Goal: Information Seeking & Learning: Learn about a topic

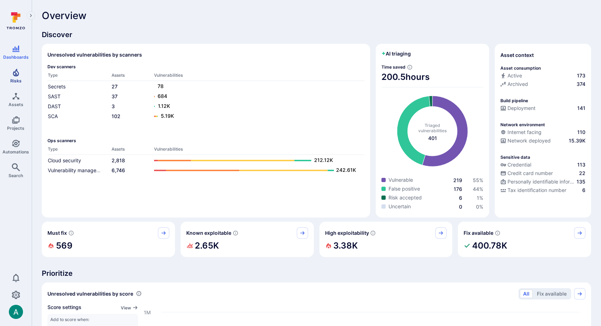
click at [13, 72] on icon "Risks" at bounding box center [16, 72] width 8 height 8
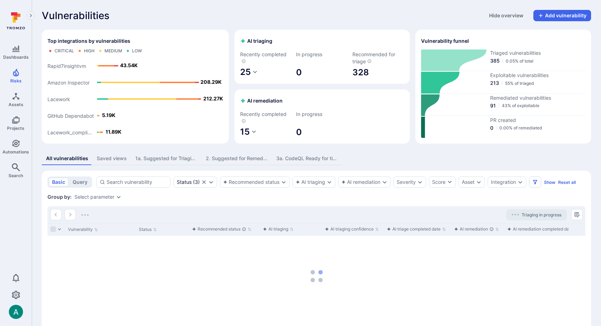
click at [160, 161] on div "1a. Suggested for Triaging - codeql" at bounding box center [166, 158] width 62 height 7
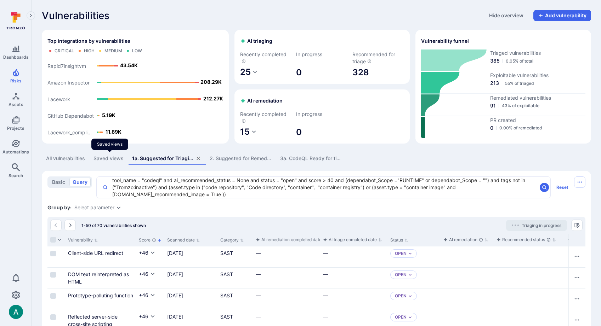
click at [102, 158] on div "Saved views" at bounding box center [108, 158] width 30 height 7
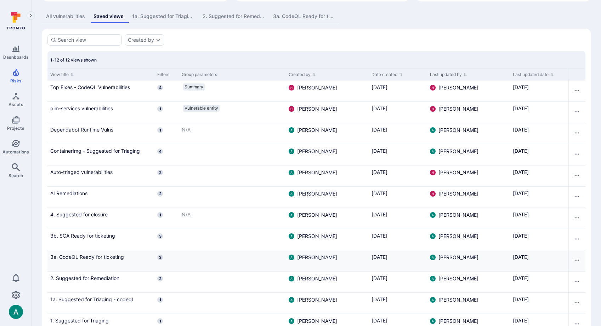
scroll to position [167, 0]
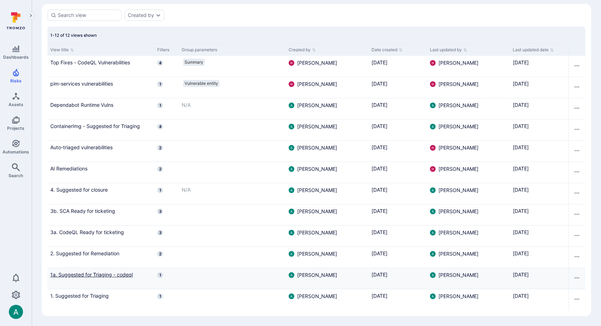
click at [119, 273] on link "1a. Suggested for Triaging - codeql" at bounding box center [100, 274] width 101 height 7
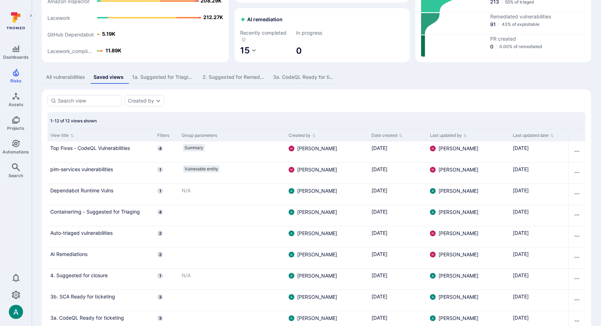
scroll to position [0, 0]
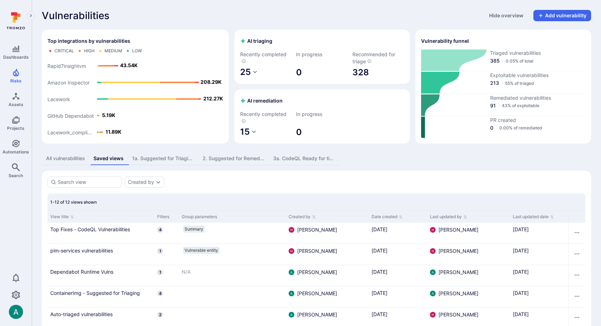
click at [165, 159] on div "1a. Suggested for Triaging - codeql" at bounding box center [163, 158] width 62 height 7
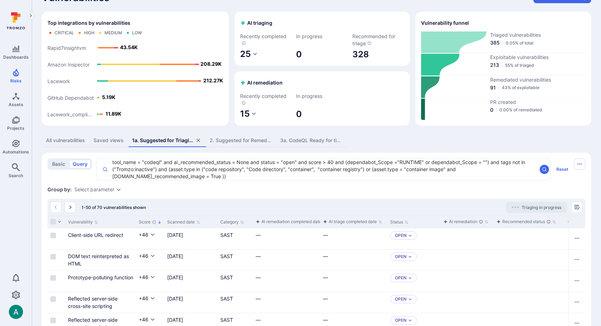
scroll to position [13, 0]
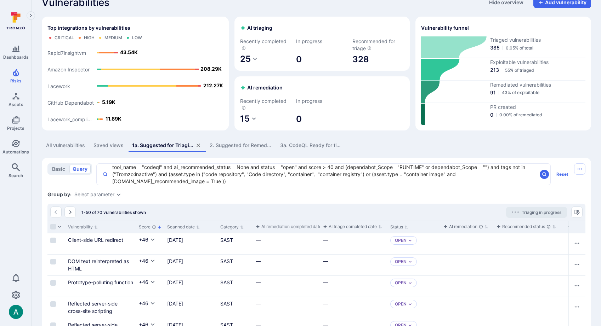
click at [114, 194] on div "Select parameter" at bounding box center [94, 195] width 40 height 6
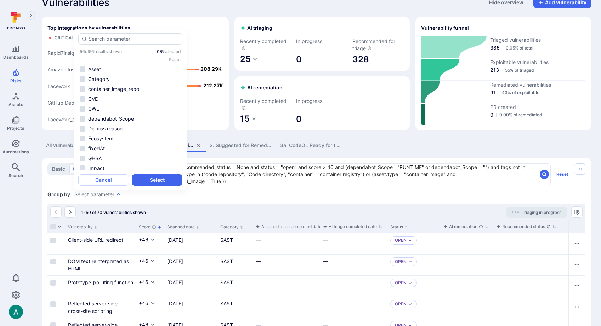
scroll to position [449, 0]
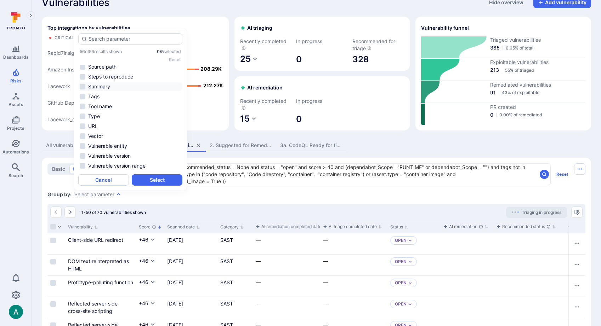
click at [96, 87] on li "Summary" at bounding box center [130, 86] width 104 height 8
click at [102, 66] on li "Source path" at bounding box center [130, 67] width 104 height 8
click at [168, 182] on button "Select" at bounding box center [157, 180] width 51 height 11
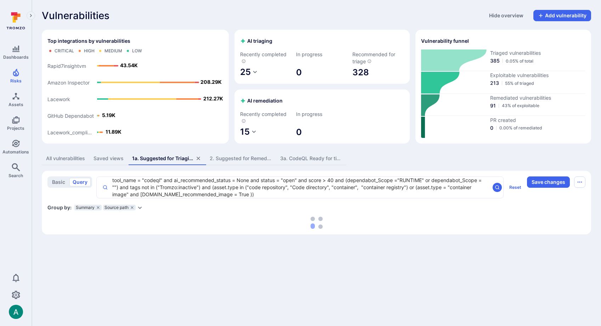
scroll to position [0, 0]
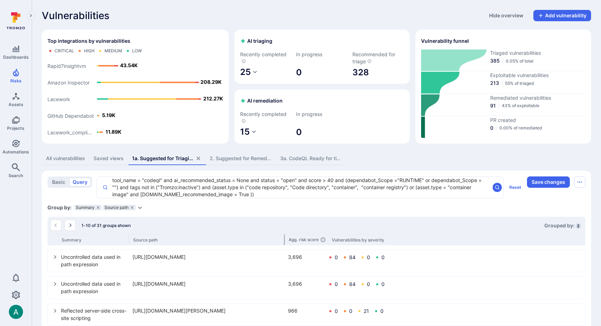
drag, startPoint x: 199, startPoint y: 240, endPoint x: 284, endPoint y: 239, distance: 84.6
click at [284, 239] on div at bounding box center [284, 240] width 1 height 11
click at [331, 181] on textarea "tool_name = "codeql" and ai_recommended_status = None and status = "open" and s…" at bounding box center [299, 187] width 382 height 21
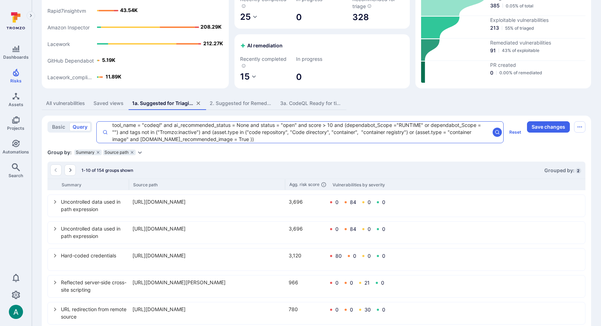
scroll to position [62, 0]
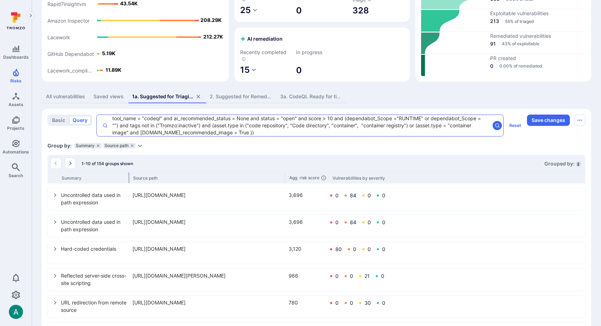
type textarea "tool_name = "codeql" and ai_recommended_status = None and status = "open" and s…"
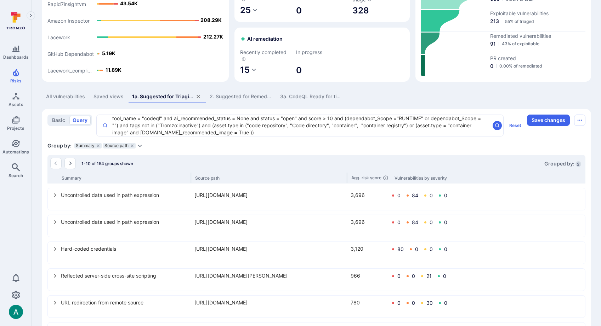
drag, startPoint x: 129, startPoint y: 176, endPoint x: 191, endPoint y: 171, distance: 62.2
click at [191, 171] on div "1-10 of 154 groups shown Grouped by: 2 Summary Source path Agg. risk score Vuln…" at bounding box center [316, 304] width 538 height 298
click at [57, 223] on icon "select group" at bounding box center [55, 222] width 6 height 6
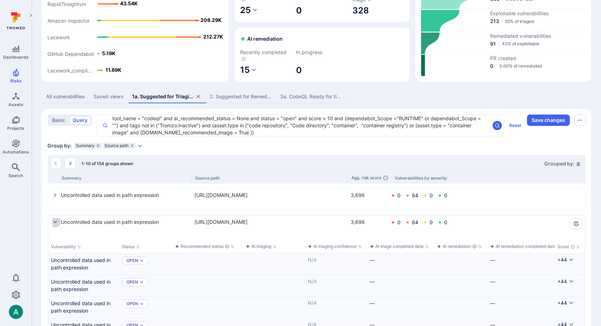
click at [57, 223] on icon "select group" at bounding box center [55, 222] width 6 height 6
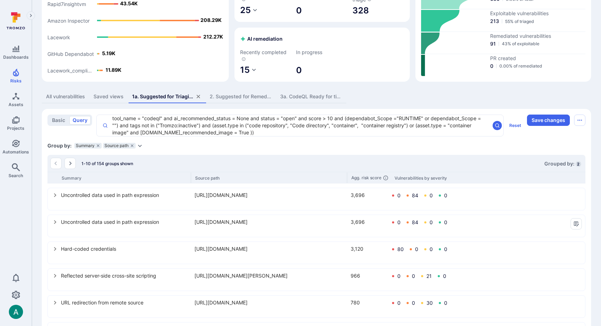
click at [57, 223] on icon "select group" at bounding box center [55, 222] width 6 height 6
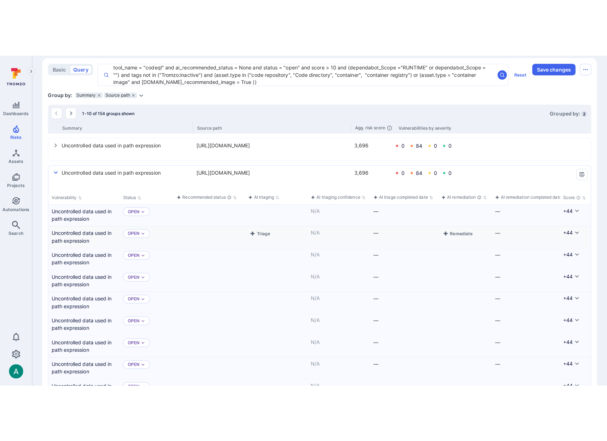
scroll to position [169, 0]
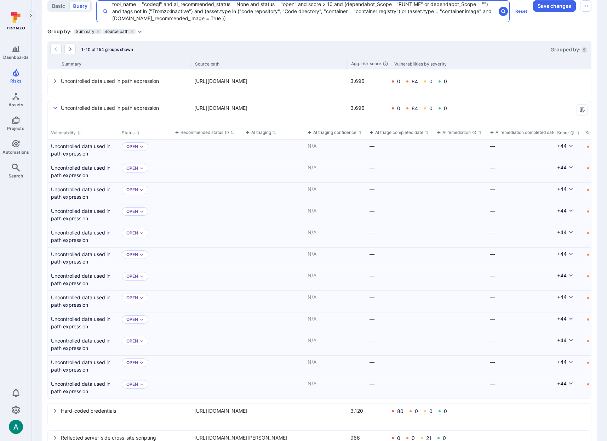
click at [216, 22] on textarea "tool_name = "codeql" and ai_recommended_status = None and status = "open" and s…" at bounding box center [302, 11] width 388 height 21
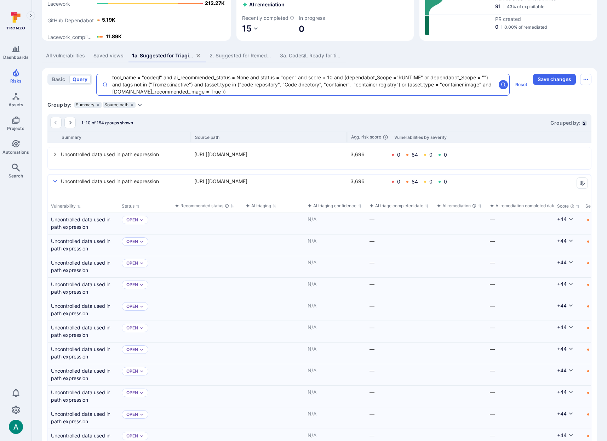
scroll to position [73, 0]
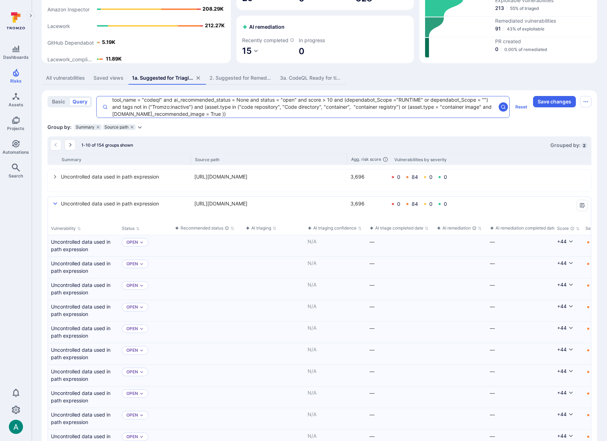
drag, startPoint x: 232, startPoint y: 122, endPoint x: 70, endPoint y: 85, distance: 166.3
click at [70, 85] on div "All vulnerabilities Saved views 1a. Suggested for Triaging - codeql 2. Suggeste…" at bounding box center [319, 394] width 555 height 644
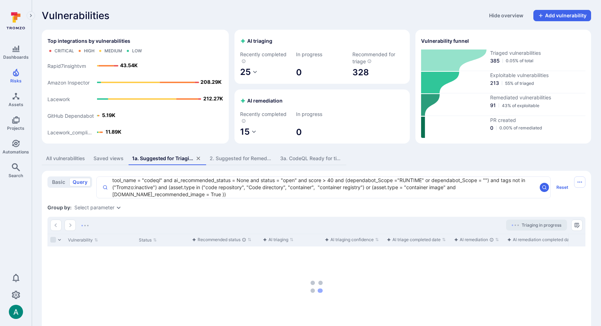
click at [107, 158] on div "Saved views" at bounding box center [108, 158] width 30 height 7
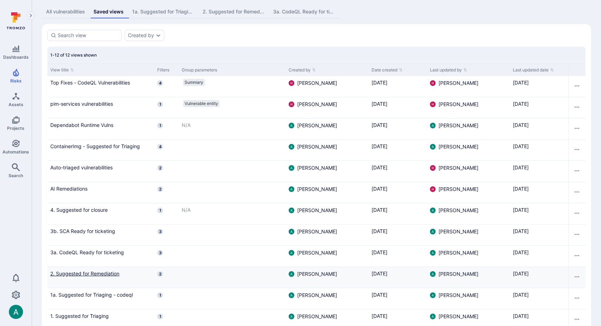
scroll to position [167, 0]
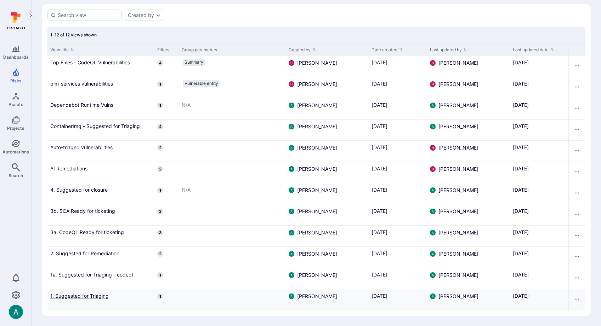
click at [90, 295] on link "1. Suggested for Triaging" at bounding box center [100, 295] width 101 height 7
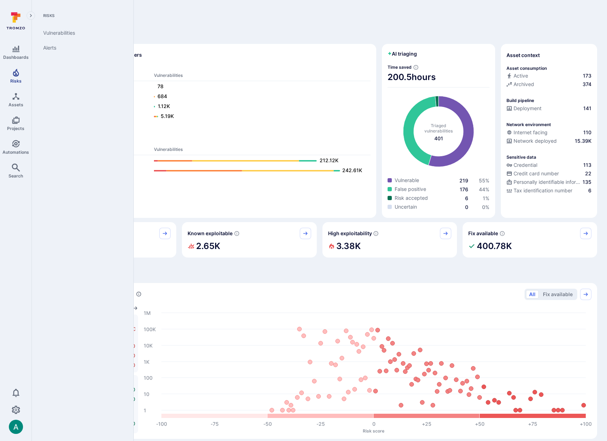
click at [18, 74] on icon "Risks" at bounding box center [16, 73] width 6 height 8
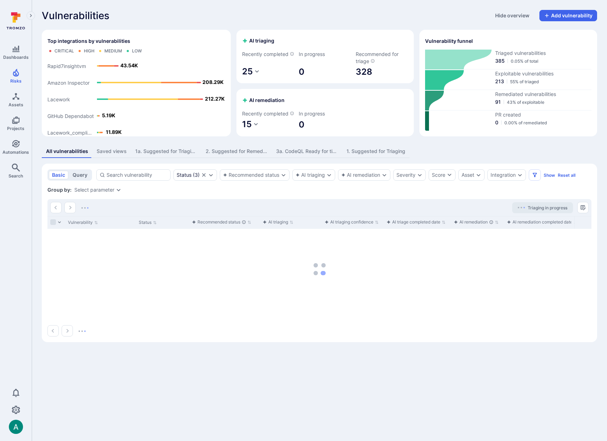
click at [83, 179] on button "query" at bounding box center [79, 175] width 21 height 8
click at [138, 178] on textarea "Intelligence Graph search area" at bounding box center [347, 174] width 478 height 7
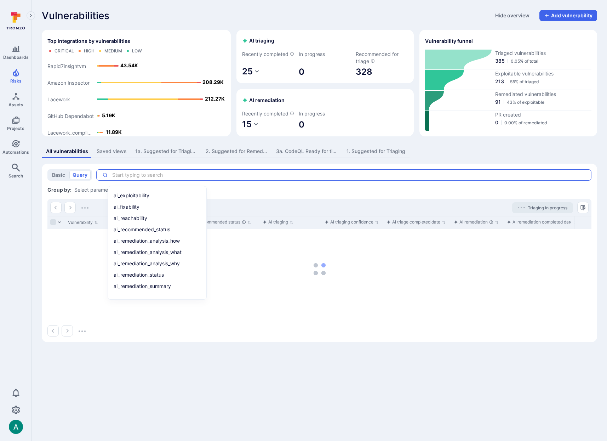
paste textarea "tool_name = "codeql" and ai_recommended_status = None and status = "open" and s…"
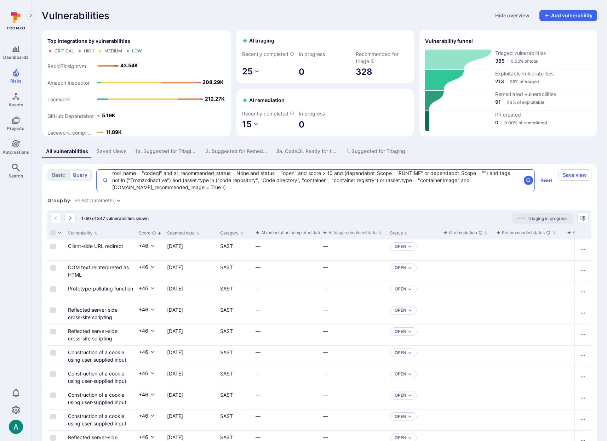
type textarea "tool_name = "codeql" and ai_recommended_status = None and status = "open" and s…"
click at [107, 204] on div "Group by: Select parameter" at bounding box center [319, 200] width 544 height 7
click at [109, 203] on div "Select parameter" at bounding box center [94, 201] width 40 height 6
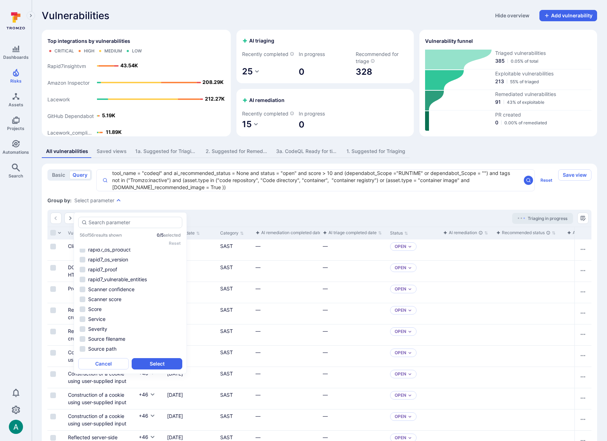
scroll to position [449, 0]
click at [113, 271] on li "Summary" at bounding box center [130, 270] width 104 height 8
click at [108, 246] on div "56 of 56 results shown 1 / 5 selected Reset Asset Category container_image_repo…" at bounding box center [130, 292] width 104 height 121
click at [108, 250] on li "Source path" at bounding box center [130, 250] width 104 height 8
click at [159, 363] on button "Select" at bounding box center [157, 363] width 51 height 11
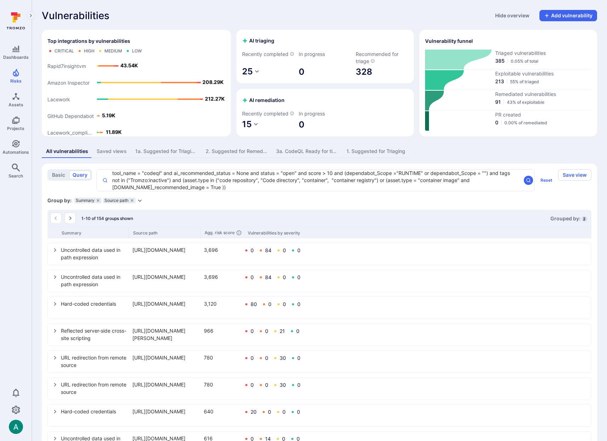
click at [54, 253] on icon "select group" at bounding box center [55, 250] width 6 height 6
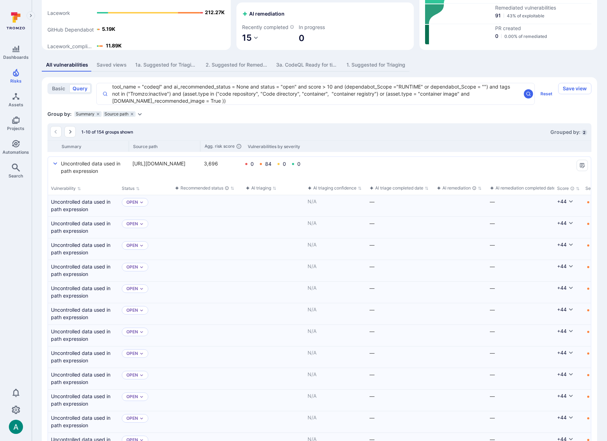
scroll to position [147, 0]
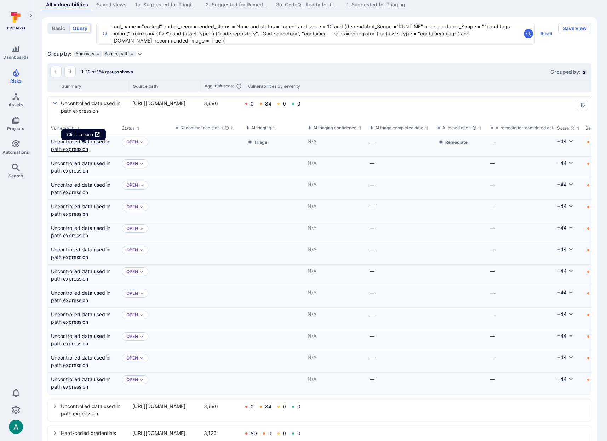
click at [76, 147] on link "Uncontrolled data used in path expression" at bounding box center [83, 145] width 65 height 15
click at [78, 171] on link "Uncontrolled data used in path expression" at bounding box center [83, 166] width 65 height 15
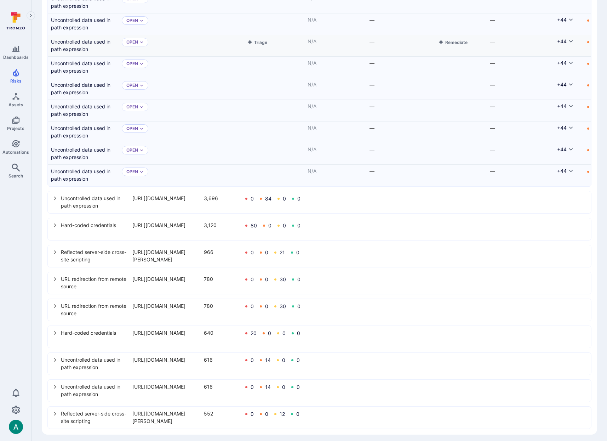
scroll to position [356, 0]
click at [54, 307] on icon "select group" at bounding box center [55, 305] width 6 height 6
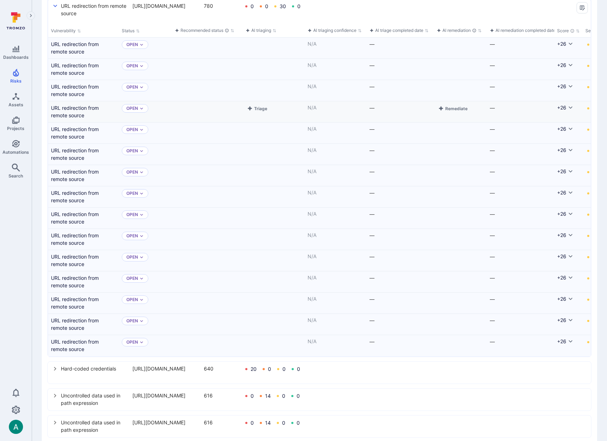
scroll to position [701, 0]
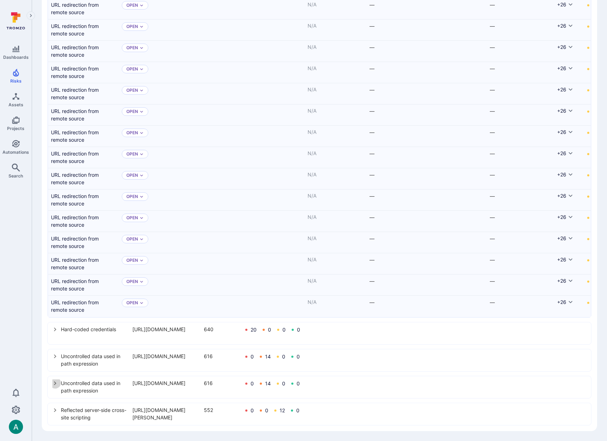
click at [56, 383] on icon "select group" at bounding box center [55, 383] width 2 height 4
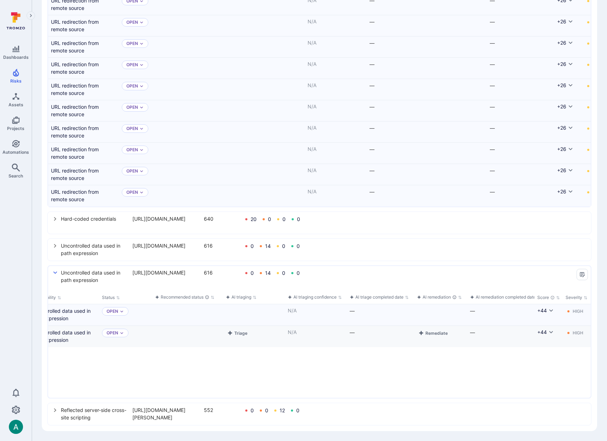
scroll to position [0, 27]
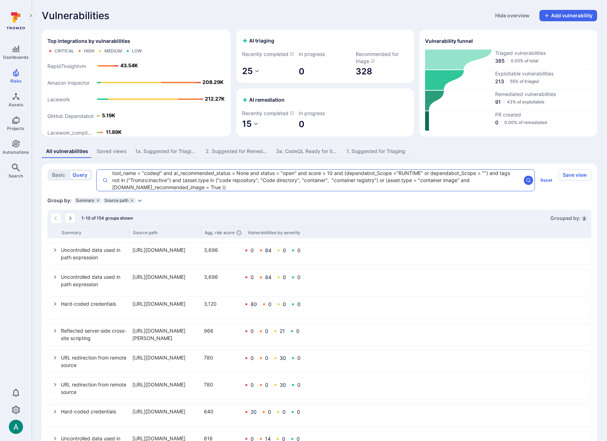
click at [499, 183] on textarea "tool_name = "codeql" and ai_recommended_status = None and status = "open" and s…" at bounding box center [314, 180] width 413 height 21
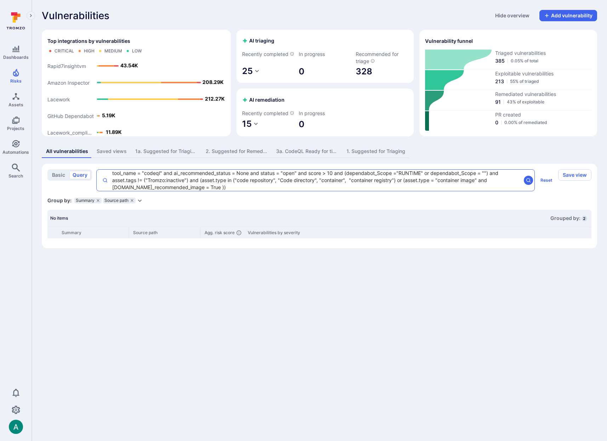
click at [145, 187] on textarea "tool_name = "codeql" and ai_recommended_status = None and status = "open" and s…" at bounding box center [314, 180] width 413 height 21
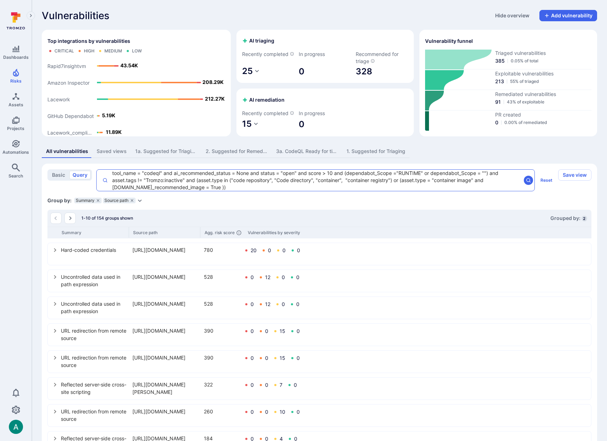
type textarea "tool_name = "codeql" and ai_recommended_status = None and status = "open" and s…"
click at [365, 155] on div "1. Suggested for Triaging" at bounding box center [376, 151] width 59 height 7
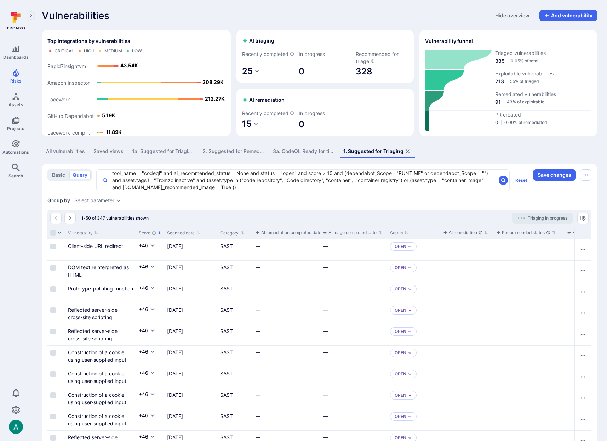
click at [365, 155] on div "1. Suggested for Triaging" at bounding box center [373, 151] width 60 height 7
click at [154, 155] on div "1a. Suggested for Triaging - codeql" at bounding box center [163, 151] width 62 height 7
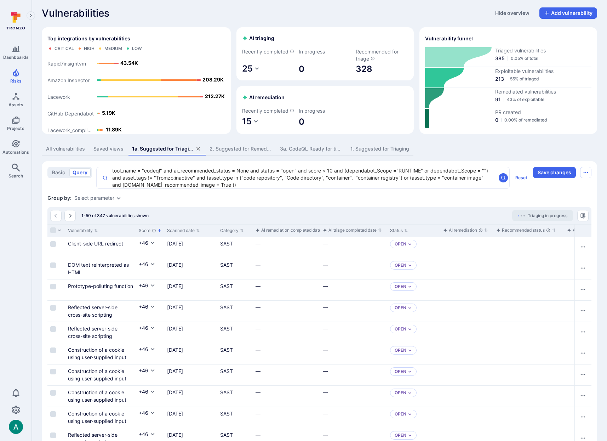
click at [116, 201] on icon "Expand dropdown" at bounding box center [119, 198] width 6 height 6
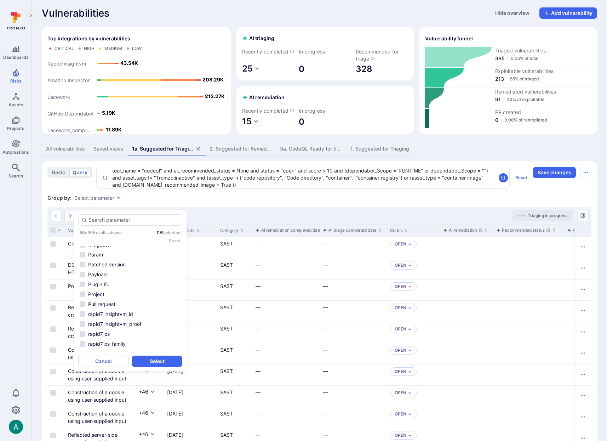
scroll to position [449, 0]
click at [118, 267] on li "Summary" at bounding box center [130, 267] width 104 height 8
click at [112, 268] on li "Source path" at bounding box center [130, 263] width 104 height 8
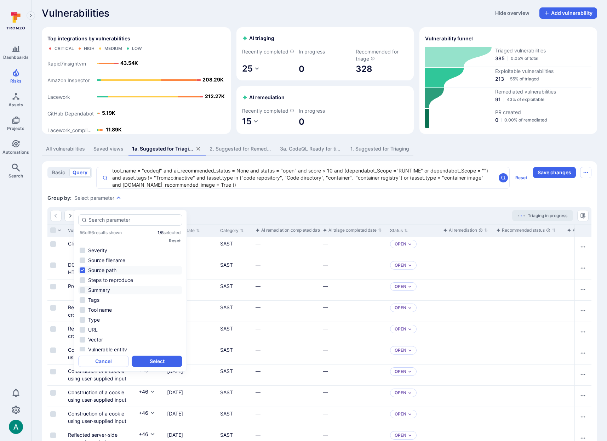
click at [83, 290] on li "Summary" at bounding box center [130, 290] width 104 height 8
click at [173, 362] on button "Select" at bounding box center [157, 360] width 51 height 11
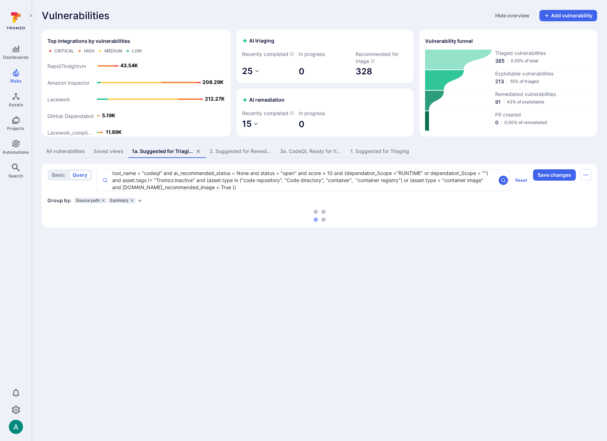
scroll to position [0, 0]
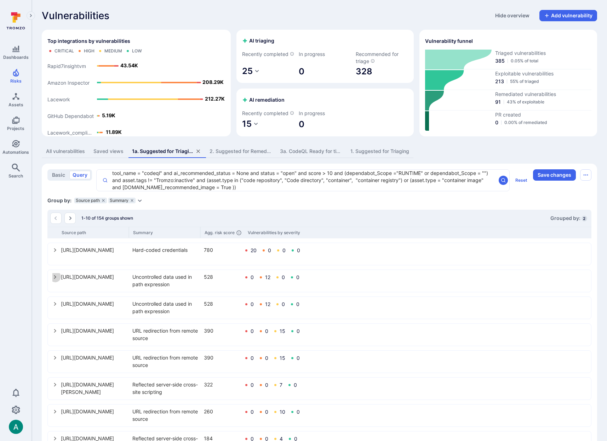
click at [56, 280] on icon "select group" at bounding box center [55, 277] width 6 height 6
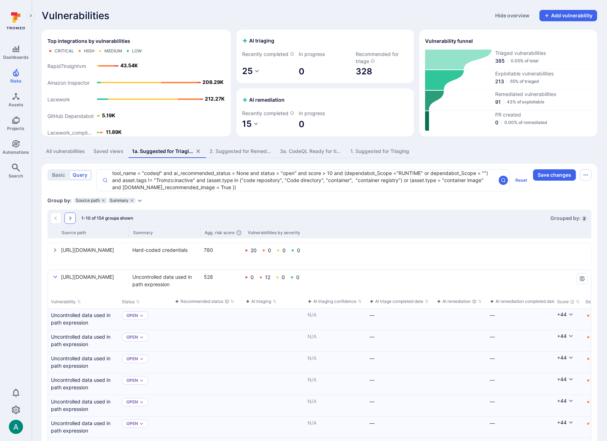
click at [70, 221] on icon "Go to the next page" at bounding box center [70, 218] width 6 height 6
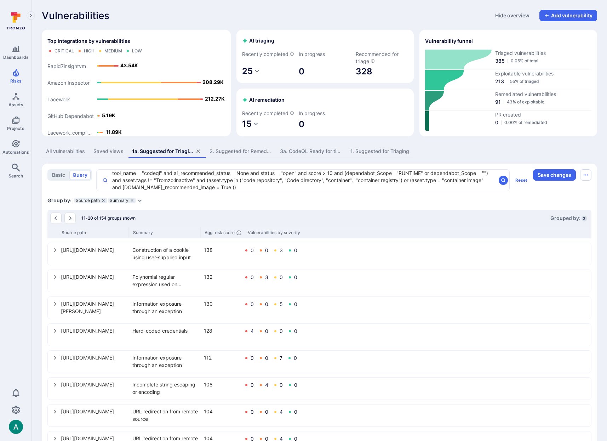
click at [131, 201] on icon "grouping parameters" at bounding box center [132, 200] width 2 height 2
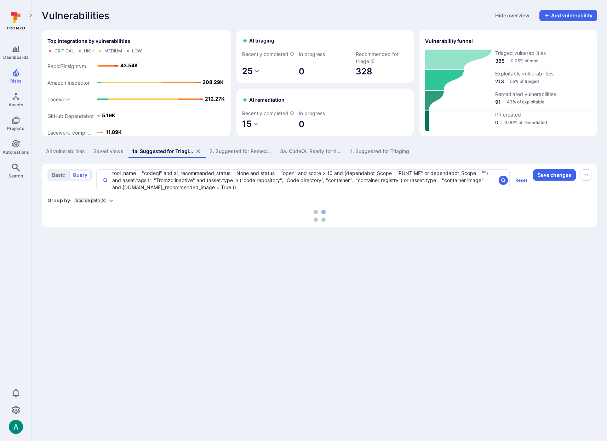
click at [104, 202] on icon "grouping parameters" at bounding box center [103, 200] width 4 height 4
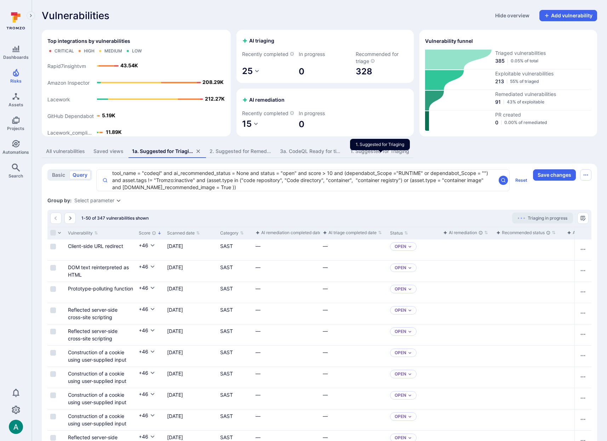
click at [384, 155] on div "1. Suggested for Triaging" at bounding box center [379, 151] width 59 height 7
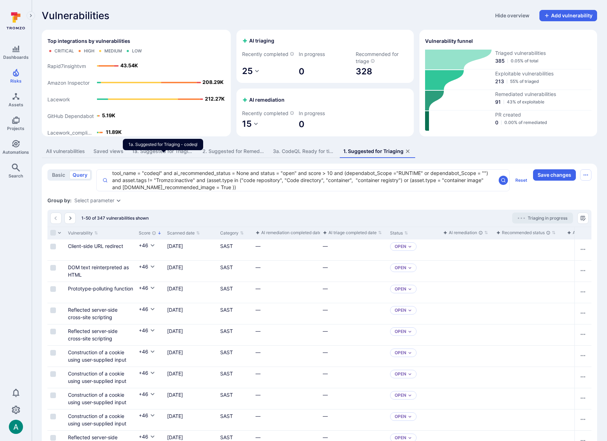
click at [161, 155] on div "1a. Suggested for Triaging - codeql" at bounding box center [163, 151] width 62 height 7
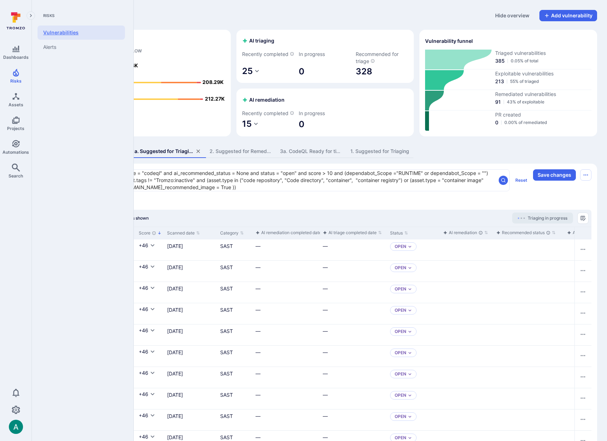
click at [71, 34] on link "Vulnerabilities" at bounding box center [81, 32] width 87 height 14
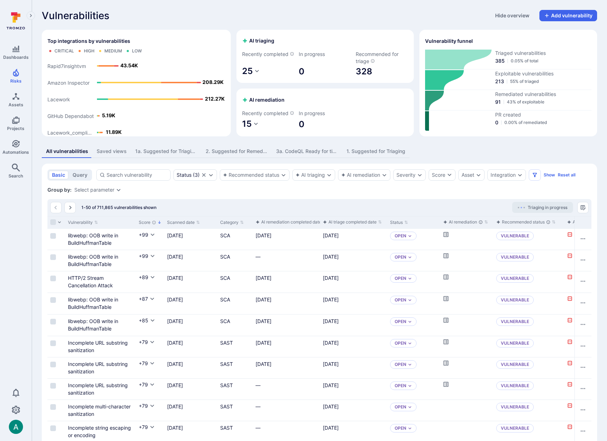
drag, startPoint x: 230, startPoint y: 159, endPoint x: 262, endPoint y: 158, distance: 31.9
click at [232, 155] on div "2. Suggested for Remediation" at bounding box center [237, 151] width 62 height 7
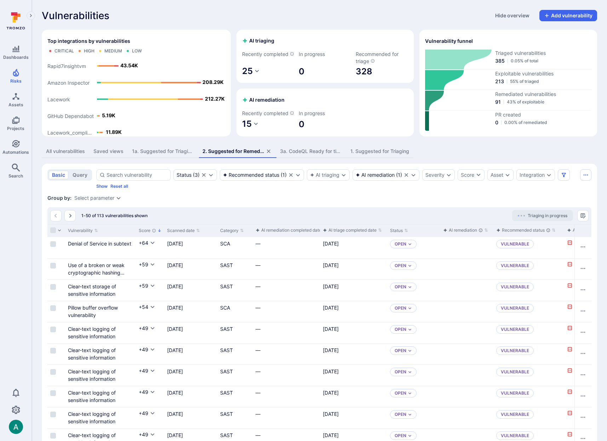
click at [269, 153] on icon "assets tabs" at bounding box center [269, 151] width 4 height 4
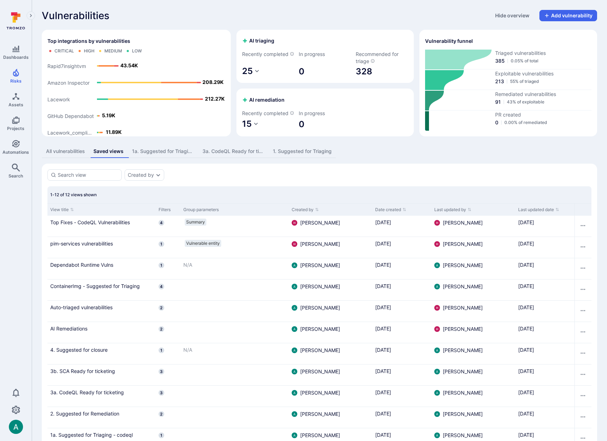
click at [234, 155] on div "3a. CodeQL Ready for ticketing" at bounding box center [233, 151] width 62 height 7
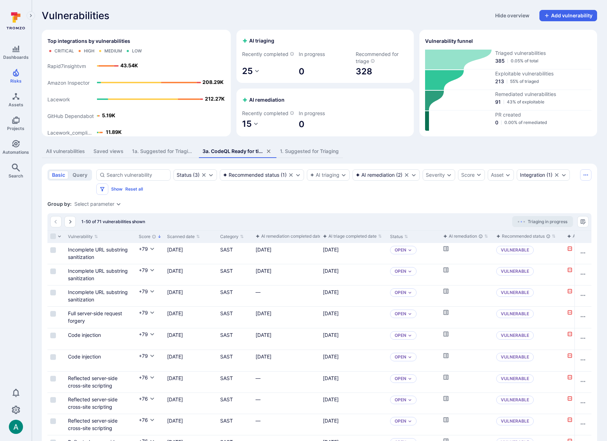
click at [268, 154] on icon "assets tabs" at bounding box center [269, 151] width 6 height 6
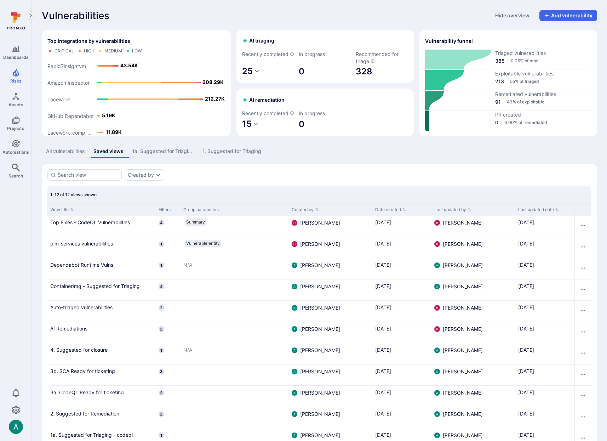
click at [231, 155] on div "1. Suggested for Triaging" at bounding box center [231, 151] width 59 height 7
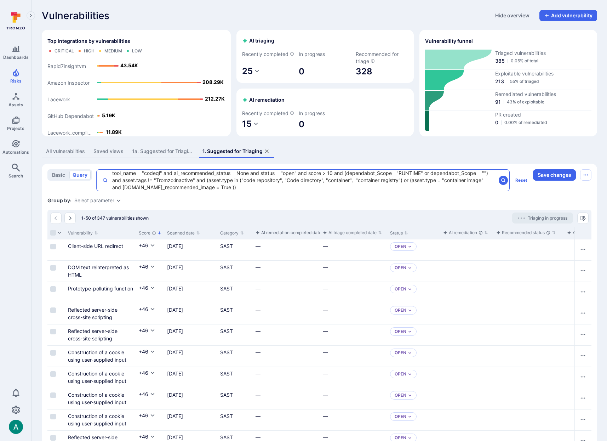
click at [138, 181] on textarea "tool_name = "codeql" and ai_recommended_status = None and status = "open" and s…" at bounding box center [302, 180] width 388 height 21
type textarea "tool_name != "codeql" and ai_recommended_status = None and status = "open" and …"
click at [503, 183] on icon "search" at bounding box center [504, 180] width 6 height 6
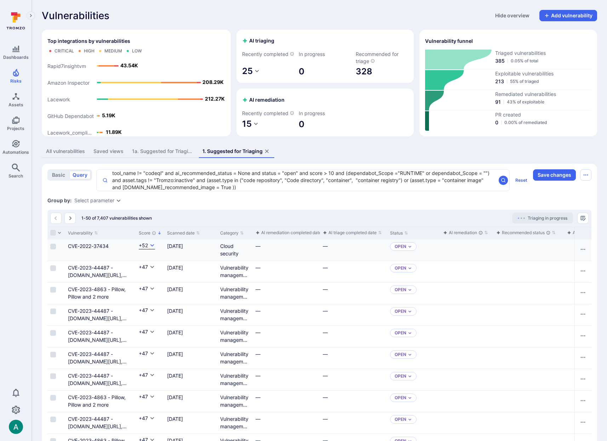
click at [148, 249] on button "+52" at bounding box center [147, 245] width 16 height 7
drag, startPoint x: 521, startPoint y: 207, endPoint x: 532, endPoint y: 193, distance: 17.9
click at [521, 207] on div at bounding box center [303, 220] width 607 height 441
click at [543, 181] on button "Save changes" at bounding box center [554, 174] width 43 height 11
click at [85, 278] on link "CVE-2023-44487 - golang.org/x/net, golang.org/x/net and 5 more" at bounding box center [99, 278] width 63 height 28
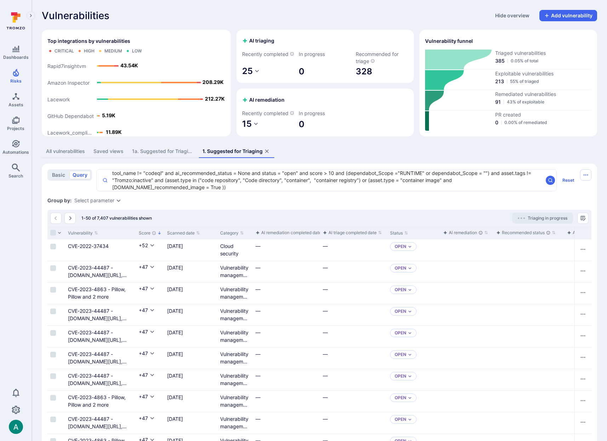
click at [98, 203] on div "Select parameter" at bounding box center [94, 201] width 40 height 6
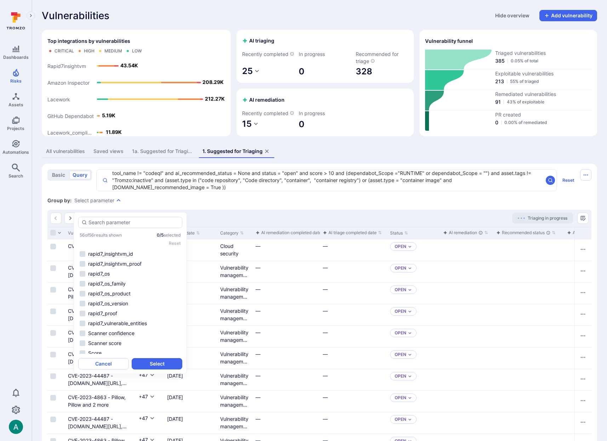
scroll to position [449, 0]
click at [81, 250] on li "Source path" at bounding box center [130, 250] width 104 height 8
click at [82, 271] on li "Summary" at bounding box center [130, 270] width 104 height 8
click at [222, 204] on div "Group by: Select parameter" at bounding box center [319, 200] width 544 height 7
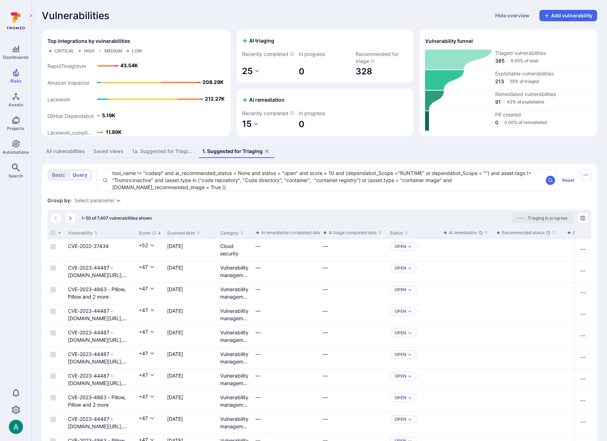
click at [115, 204] on div "Group by: Select parameter" at bounding box center [319, 200] width 544 height 7
click at [116, 203] on icon "Expand dropdown" at bounding box center [119, 201] width 6 height 6
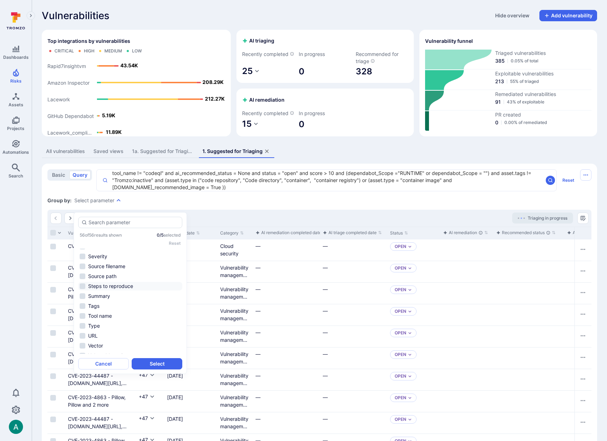
scroll to position [424, 0]
click at [85, 274] on li "Source path" at bounding box center [130, 275] width 104 height 8
click at [81, 295] on li "Summary" at bounding box center [130, 295] width 104 height 8
click at [159, 366] on button "Select" at bounding box center [157, 363] width 51 height 11
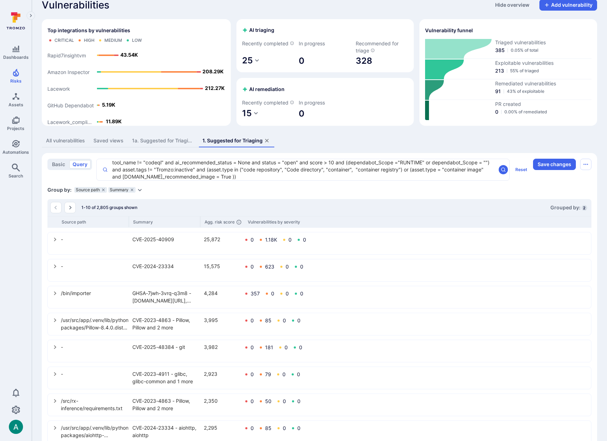
scroll to position [13, 0]
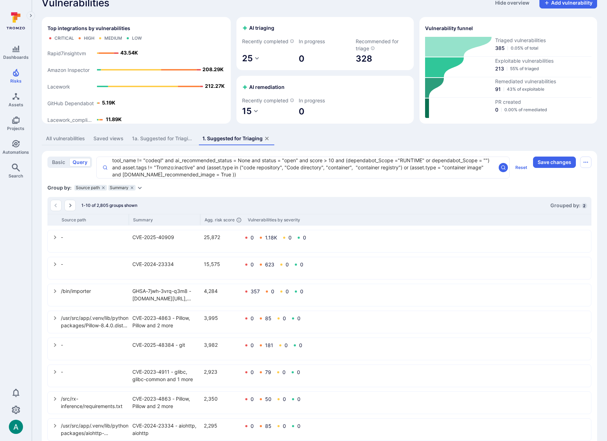
click at [139, 190] on icon "Expand dropdown" at bounding box center [140, 188] width 6 height 6
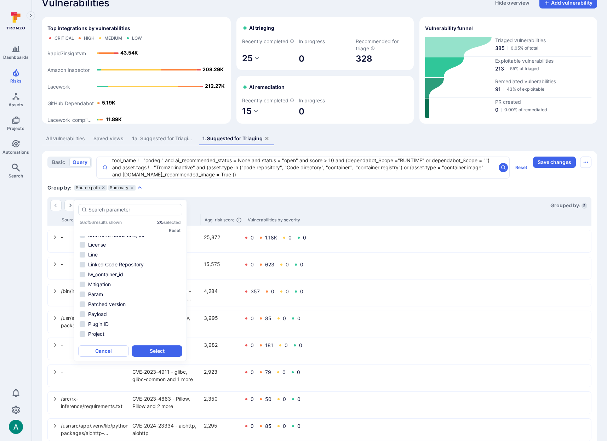
scroll to position [0, 0]
click at [82, 239] on li "Asset" at bounding box center [130, 240] width 104 height 8
click at [147, 352] on button "Select" at bounding box center [157, 350] width 51 height 11
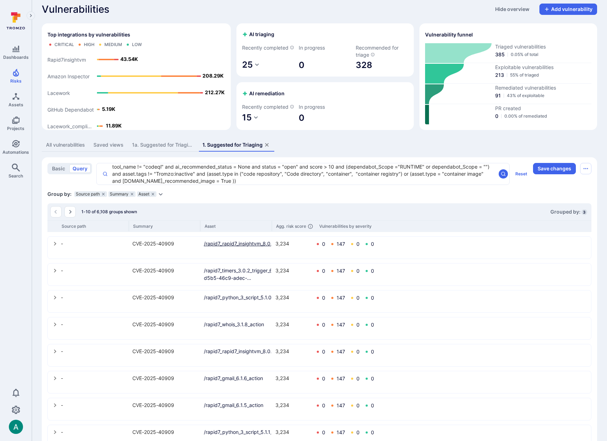
scroll to position [7, 0]
click at [53, 246] on icon "select group" at bounding box center [55, 243] width 6 height 6
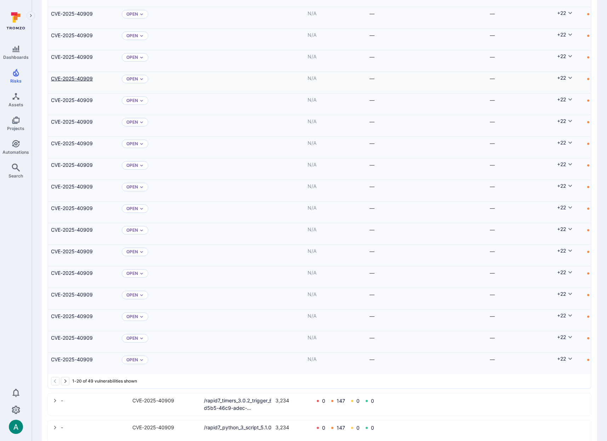
scroll to position [0, 0]
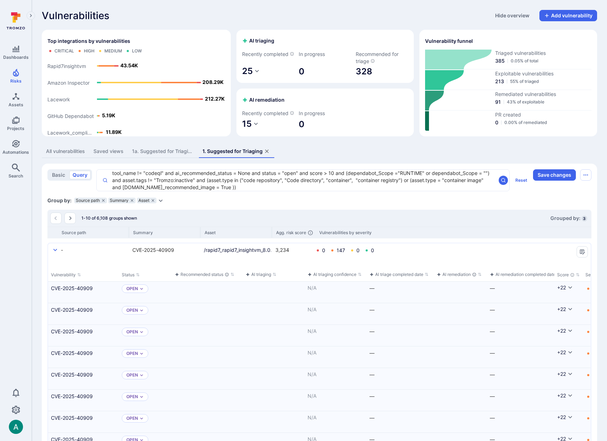
click at [54, 253] on icon "select group" at bounding box center [55, 250] width 6 height 6
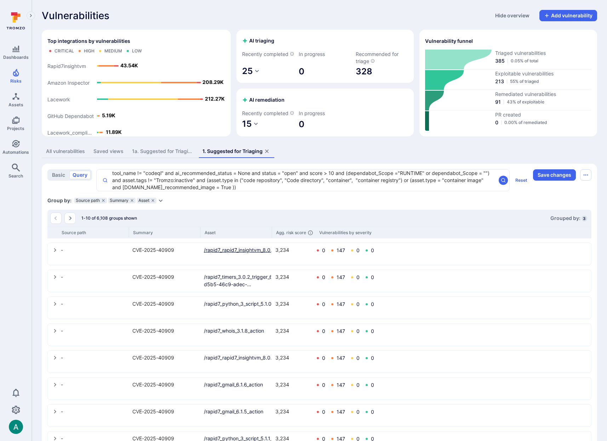
scroll to position [90, 0]
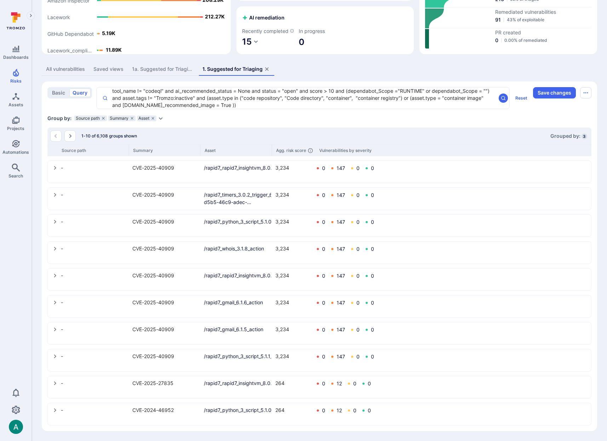
click at [55, 196] on icon "select group" at bounding box center [55, 195] width 6 height 6
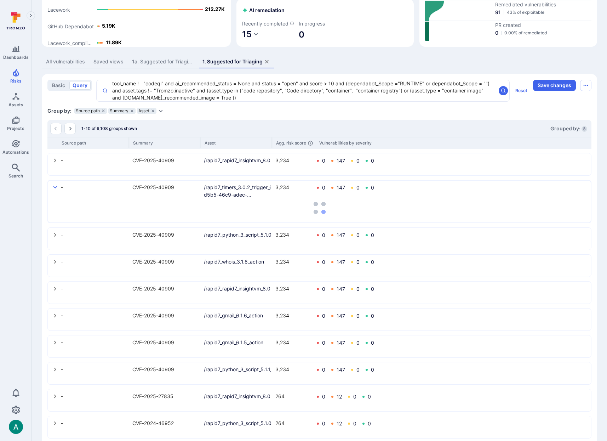
click at [222, 101] on textarea "tool_name != "codeql" and ai_recommended_status = None and status = "open" and …" at bounding box center [302, 90] width 388 height 21
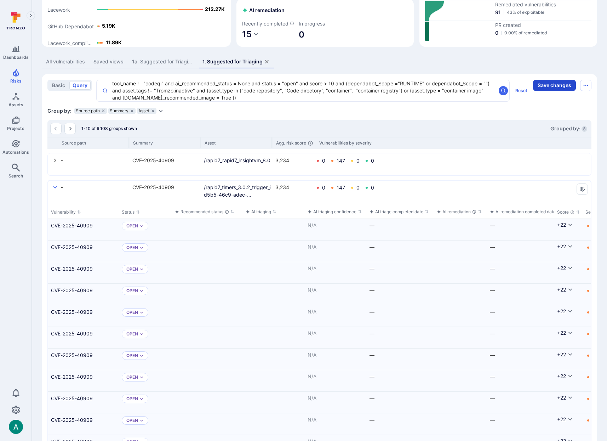
click at [544, 91] on button "Save changes" at bounding box center [554, 85] width 43 height 11
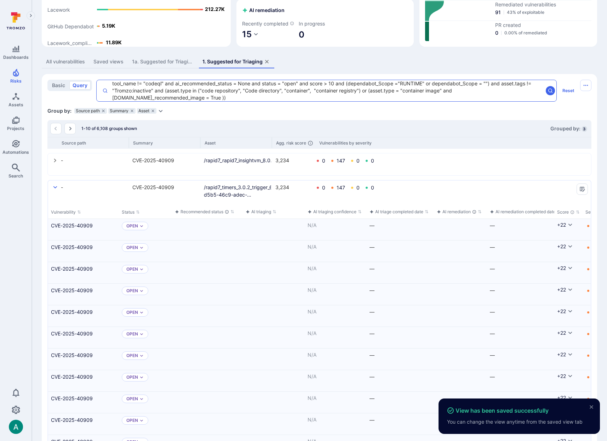
drag, startPoint x: 137, startPoint y: 107, endPoint x: 104, endPoint y: 87, distance: 38.7
click at [104, 87] on div "tool_name != "codeql" and ai_recommended_status = None and status = "open" and …" at bounding box center [326, 91] width 461 height 22
click at [56, 163] on icon "select group" at bounding box center [55, 161] width 6 height 6
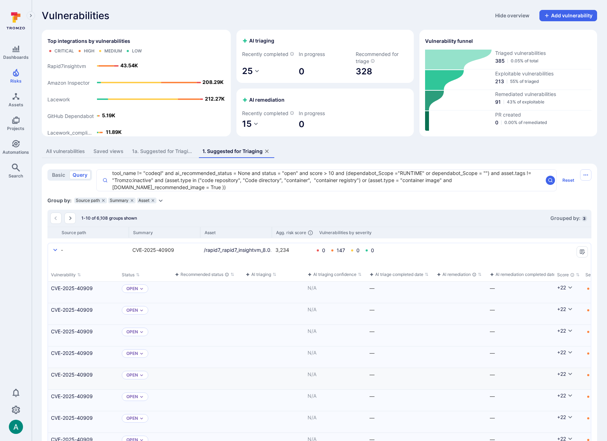
scroll to position [0, 7]
click at [53, 253] on icon "select group" at bounding box center [55, 250] width 6 height 6
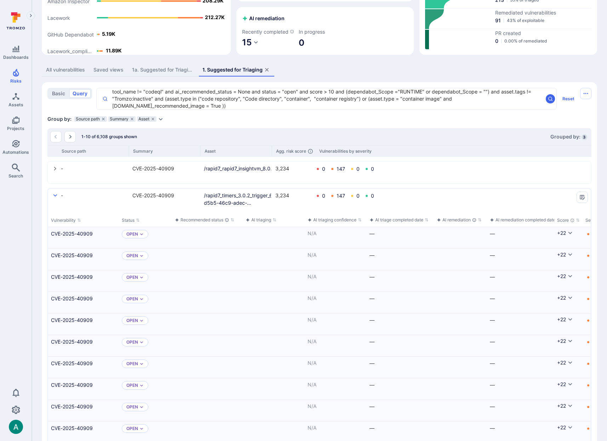
scroll to position [82, 0]
click at [55, 197] on icon "select group" at bounding box center [55, 195] width 6 height 6
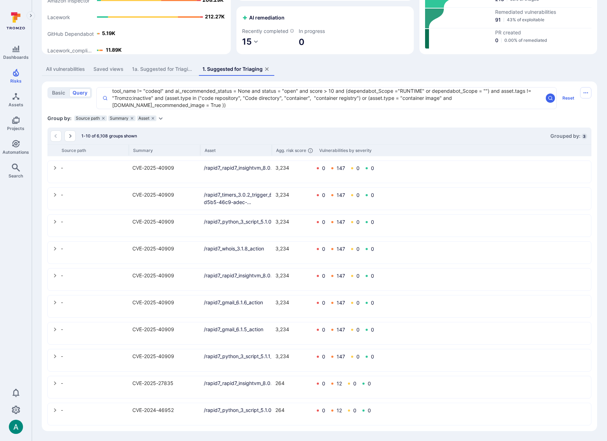
scroll to position [90, 0]
click at [72, 136] on icon "Go to the next page" at bounding box center [70, 136] width 6 height 6
click at [73, 135] on button "Go to the next page" at bounding box center [69, 135] width 11 height 11
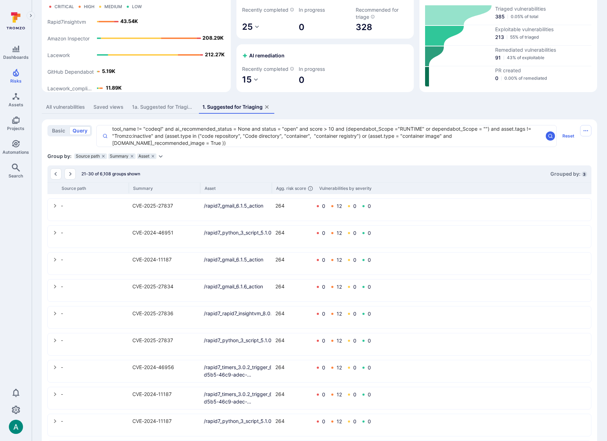
scroll to position [0, 0]
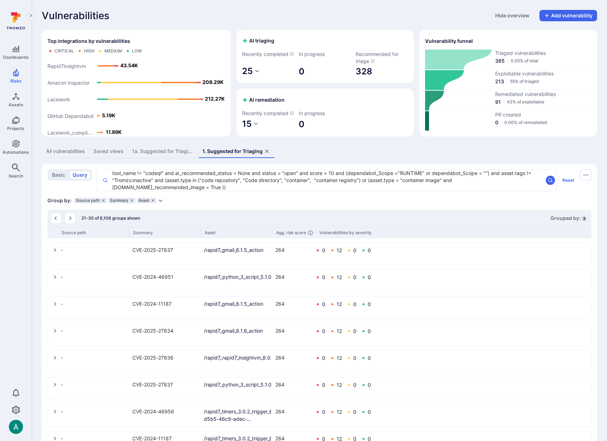
click at [55, 252] on icon "select group" at bounding box center [55, 250] width 2 height 4
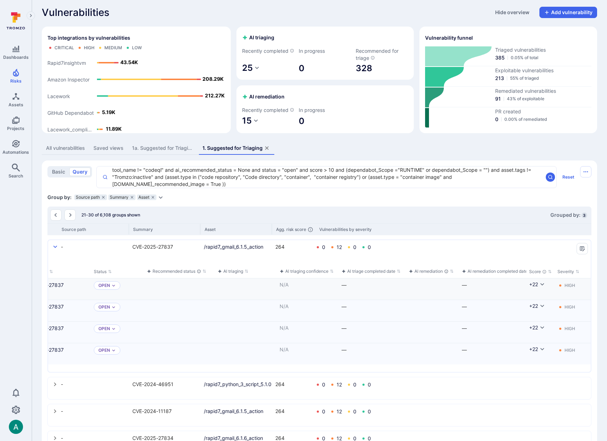
scroll to position [0, 6]
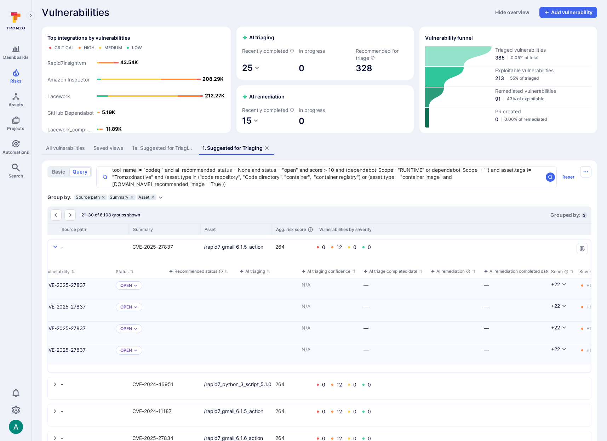
click at [269, 274] on div "AI triaging" at bounding box center [268, 272] width 62 height 13
click at [74, 289] on link "CVE-2025-27837" at bounding box center [83, 284] width 65 height 7
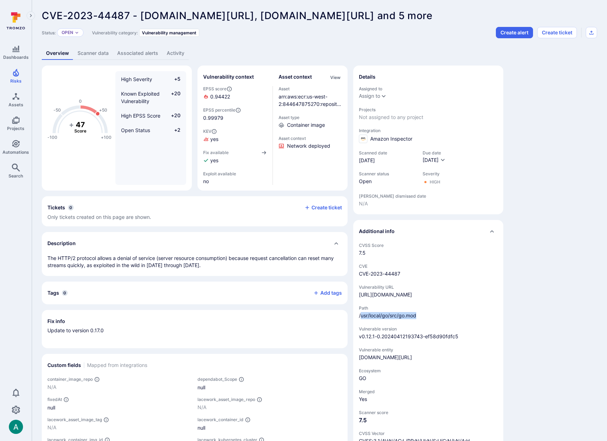
drag, startPoint x: 364, startPoint y: 316, endPoint x: 418, endPoint y: 318, distance: 54.2
click at [418, 318] on span "/usr/local/go/src/go.mod" at bounding box center [428, 315] width 139 height 7
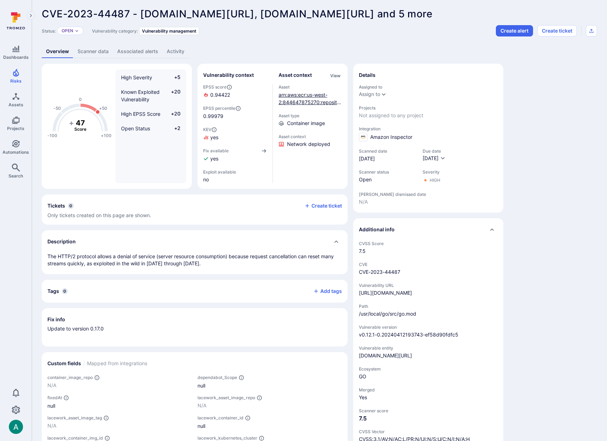
click at [290, 96] on div "arn:aws:ecr:us-west-2:844647875270:repository/rx-transcription-api/sha256:1f9db…" at bounding box center [311, 98] width 64 height 15
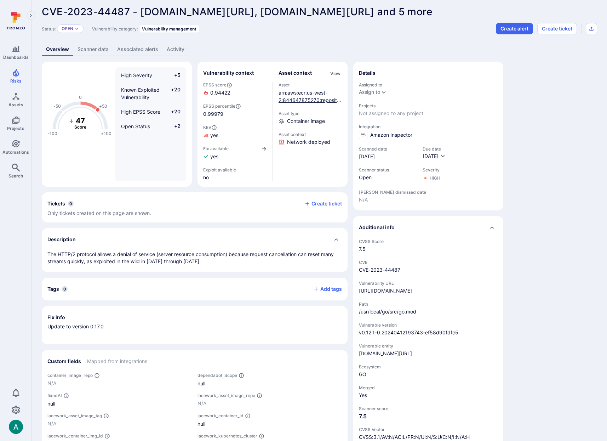
scroll to position [2, 0]
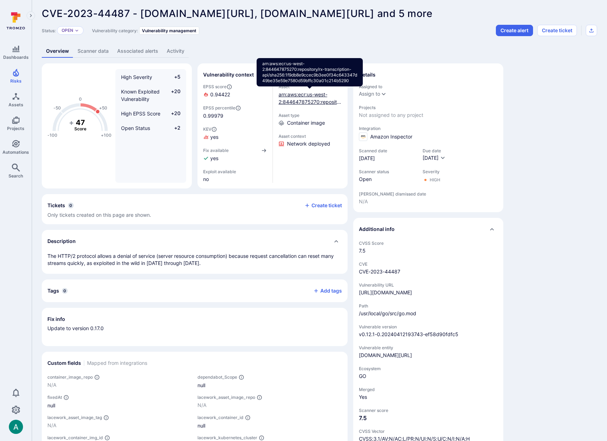
click at [292, 95] on link "arn:aws:ecr:us-west-2:844647875270:repository/rx-transcription-api/sha256:1f9db…" at bounding box center [310, 116] width 63 height 51
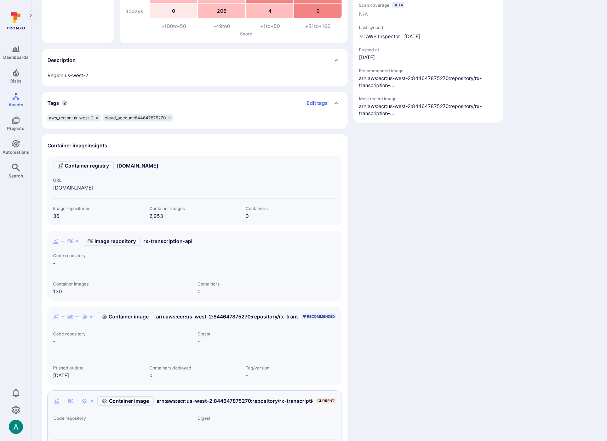
scroll to position [125, 0]
click at [141, 166] on link "[DOMAIN_NAME]" at bounding box center [137, 166] width 42 height 7
click at [159, 166] on link "[DOMAIN_NAME]" at bounding box center [137, 166] width 42 height 7
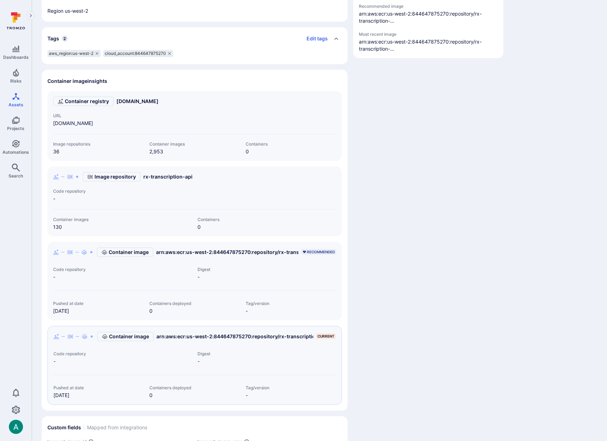
scroll to position [280, 0]
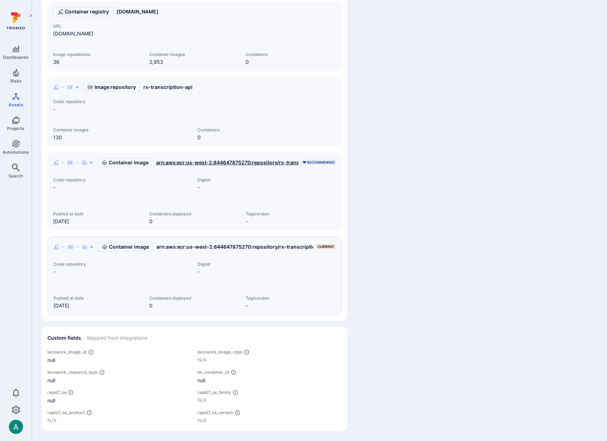
click at [204, 161] on link "arn:aws:ecr:us-west-2:844647875270:repository/rx-transcription-api/sha256:3c358…" at bounding box center [347, 162] width 383 height 7
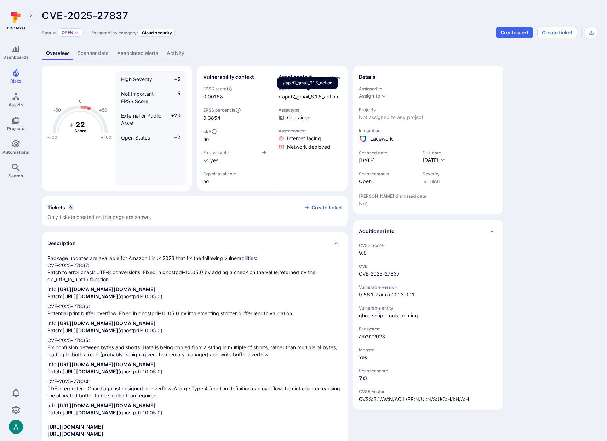
click at [313, 98] on link "/rapid7_gmail_6.1.5_action" at bounding box center [308, 96] width 59 height 6
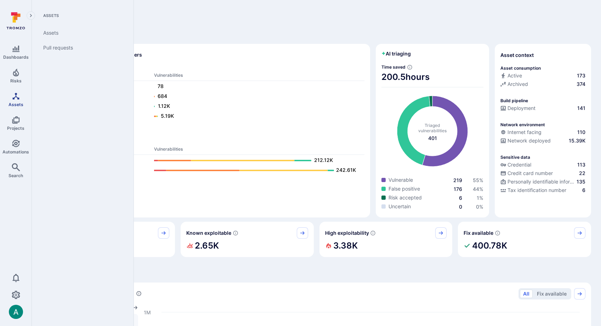
click at [20, 93] on icon "Assets" at bounding box center [16, 96] width 8 height 8
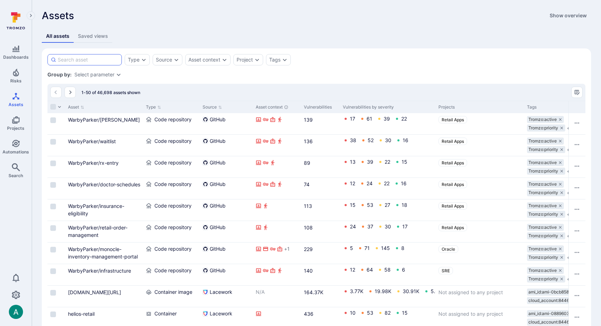
click at [108, 61] on input at bounding box center [88, 59] width 61 height 7
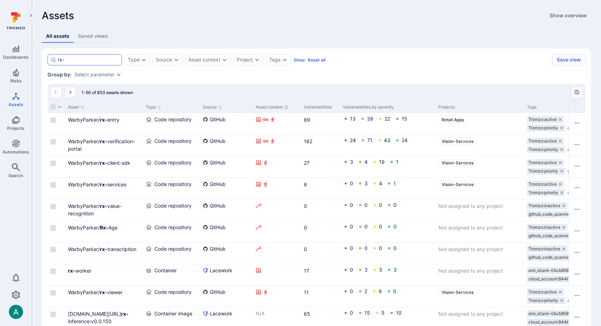
click at [78, 61] on input "rx-" at bounding box center [88, 59] width 61 height 7
type input "rx-transcription"
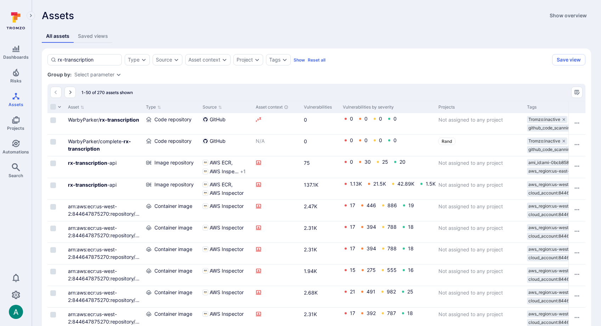
click at [108, 75] on div "Select parameter" at bounding box center [94, 75] width 40 height 6
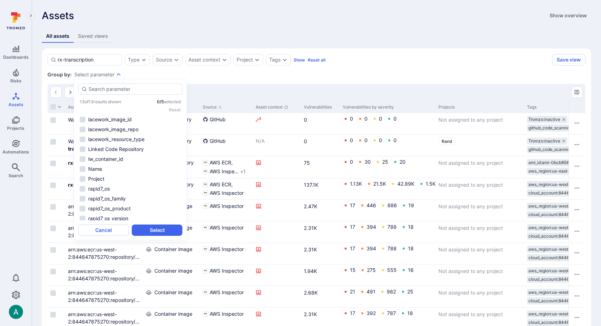
scroll to position [22, 0]
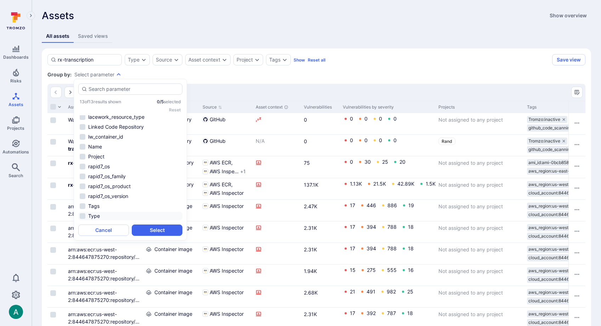
click at [97, 216] on li "Type" at bounding box center [130, 216] width 104 height 8
click at [167, 228] on button "Select" at bounding box center [157, 230] width 51 height 11
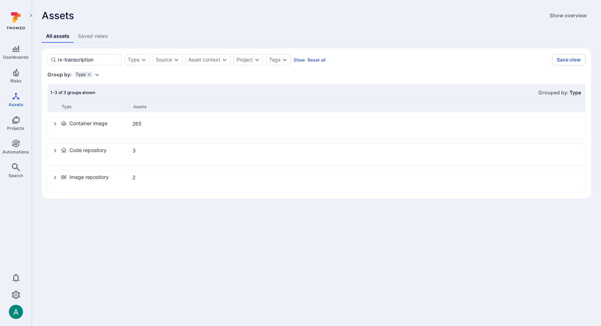
click at [54, 150] on icon "select group" at bounding box center [55, 151] width 6 height 6
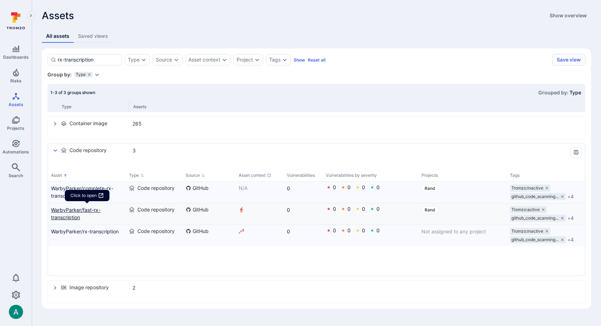
click at [58, 211] on link "WarbyParker/fast-rx-transcription" at bounding box center [87, 213] width 72 height 15
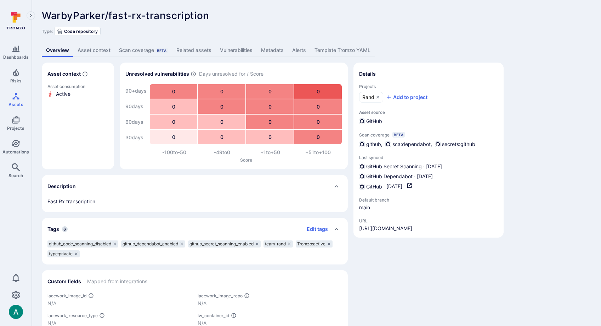
click at [332, 5] on div "WarbyParker/fast-rx-transcription ... Show more Type: Code repository Overview …" at bounding box center [316, 192] width 569 height 384
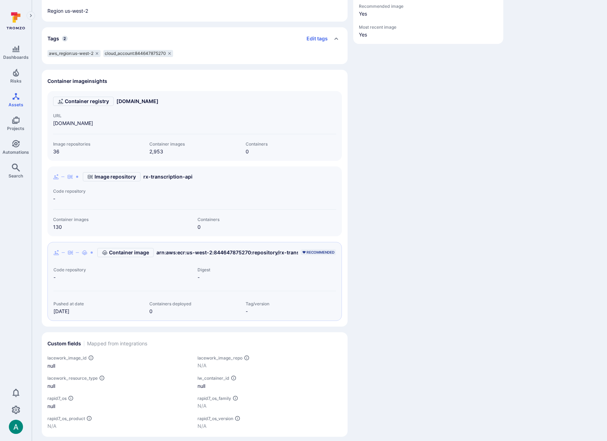
scroll to position [196, 0]
